Goal: Task Accomplishment & Management: Complete application form

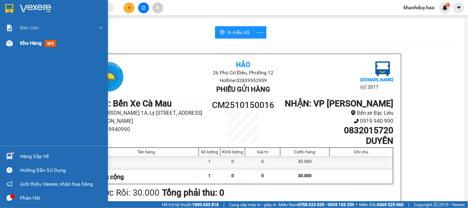
click at [20, 44] on span "Kho hàng" at bounding box center [31, 43] width 22 height 6
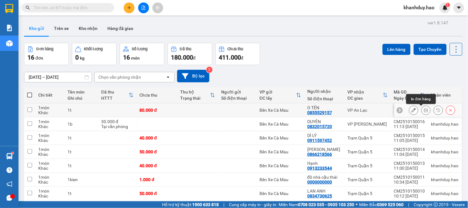
click at [422, 113] on button at bounding box center [426, 110] width 9 height 11
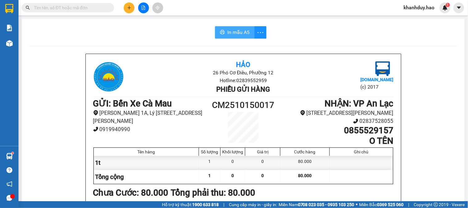
click at [248, 36] on button "In mẫu A5" at bounding box center [235, 32] width 40 height 12
click at [75, 5] on input "text" at bounding box center [70, 7] width 73 height 7
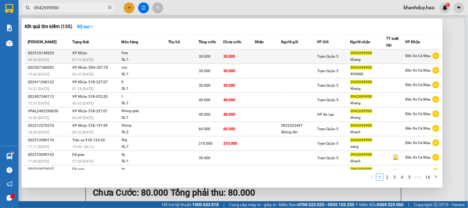
type input "0942699990"
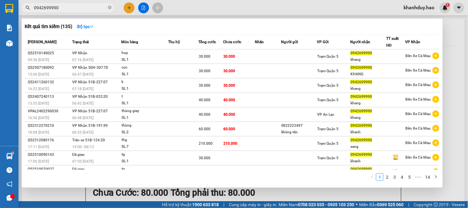
click at [218, 56] on div "30.000" at bounding box center [211, 56] width 24 height 7
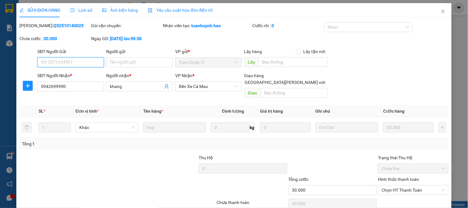
type input "0942699990"
type input "khang"
type input "30.000"
click at [128, 10] on span "Ảnh kiện hàng" at bounding box center [120, 10] width 36 height 5
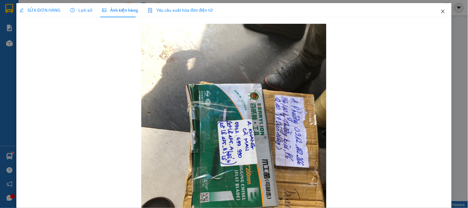
click at [442, 11] on icon "close" at bounding box center [443, 12] width 3 height 4
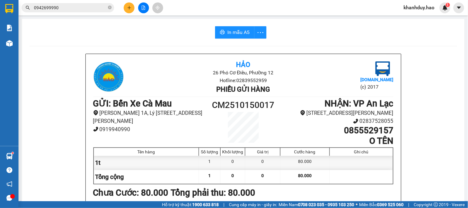
click at [65, 7] on input "0942699990" at bounding box center [70, 7] width 73 height 7
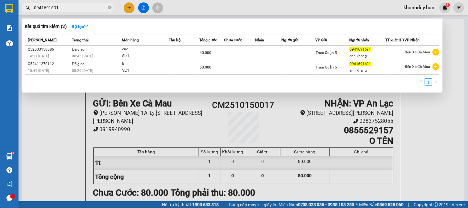
click at [76, 6] on input "0941691691" at bounding box center [70, 7] width 73 height 7
type input "0"
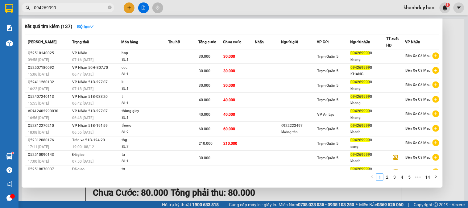
type input "0942699990"
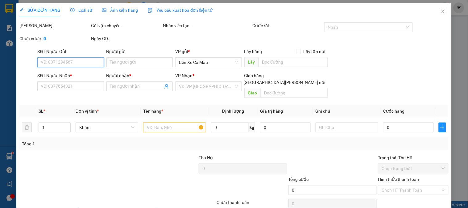
type input "0942699990"
type input "khang"
type input "30.000"
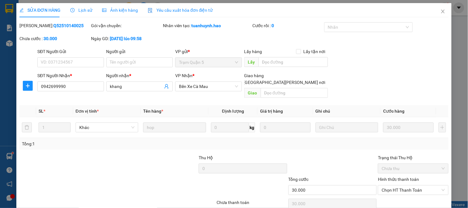
click at [127, 10] on span "Ảnh kiện hàng" at bounding box center [120, 10] width 36 height 5
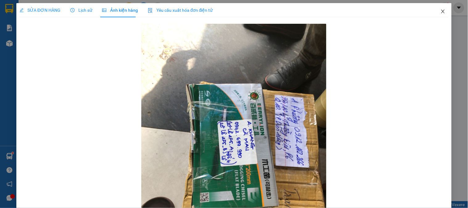
click at [441, 10] on icon "close" at bounding box center [443, 11] width 5 height 5
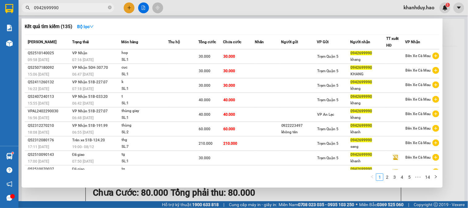
click at [72, 7] on input "0942699990" at bounding box center [70, 7] width 73 height 7
type input "0"
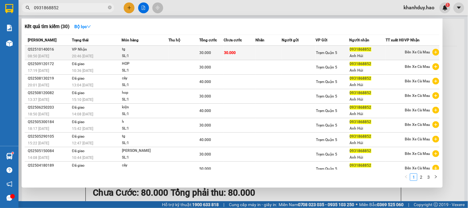
type input "0931868852"
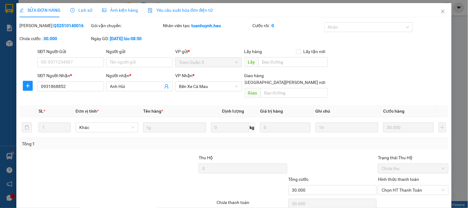
type input "0931868852"
type input "Anh Hủi"
type input "30.000"
click at [120, 10] on span "Ảnh kiện hàng" at bounding box center [120, 10] width 36 height 5
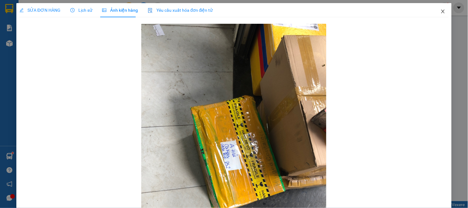
click at [441, 14] on span "Close" at bounding box center [443, 11] width 17 height 17
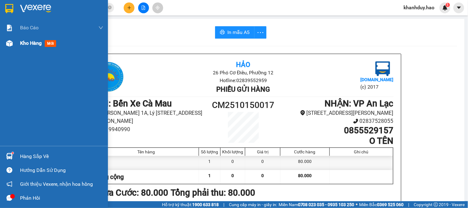
click at [25, 46] on span "Kho hàng" at bounding box center [31, 43] width 22 height 6
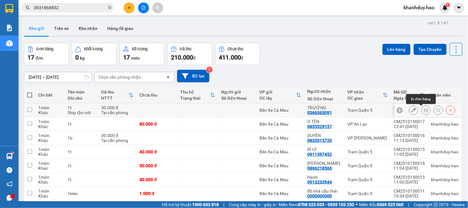
click at [424, 111] on icon at bounding box center [426, 110] width 4 height 4
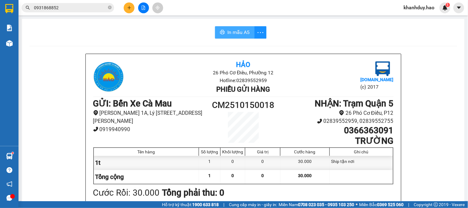
click at [242, 37] on button "In mẫu A5" at bounding box center [235, 32] width 40 height 12
